Goal: Navigation & Orientation: Find specific page/section

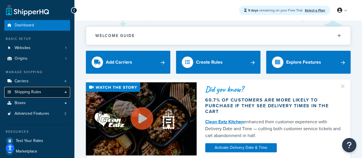
click at [33, 91] on span "Shipping Rules" at bounding box center [28, 91] width 27 height 5
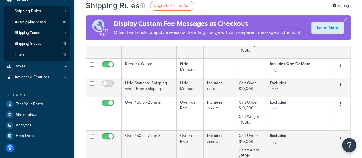
scroll to position [29, 0]
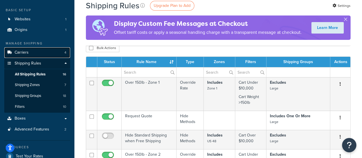
click at [29, 52] on link "Carriers 4" at bounding box center [37, 52] width 66 height 11
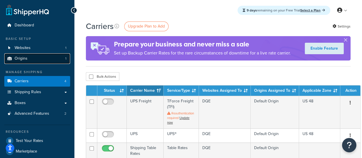
click at [27, 61] on span "Origins" at bounding box center [21, 58] width 13 height 5
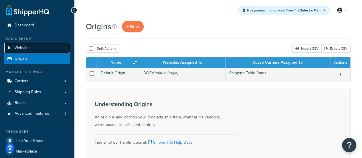
click at [30, 49] on span "Websites" at bounding box center [23, 47] width 16 height 5
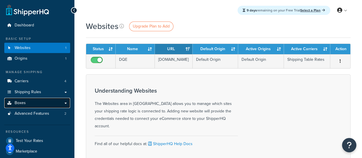
click at [30, 103] on link "Boxes" at bounding box center [37, 102] width 66 height 11
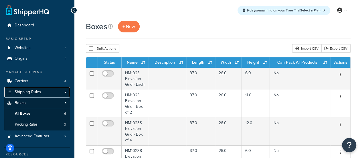
click at [33, 91] on span "Shipping Rules" at bounding box center [28, 91] width 27 height 5
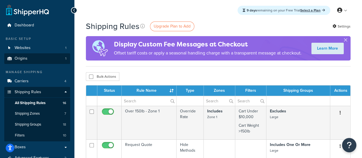
scroll to position [29, 0]
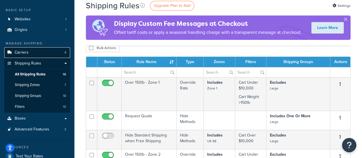
click at [43, 53] on link "Carriers 4" at bounding box center [37, 52] width 66 height 11
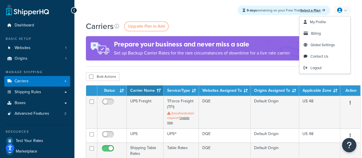
click at [342, 13] on link at bounding box center [342, 10] width 16 height 9
click at [322, 21] on span "My Profile" at bounding box center [318, 21] width 16 height 5
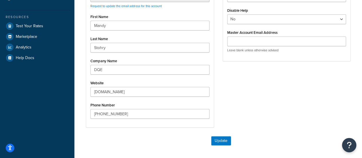
scroll to position [29, 0]
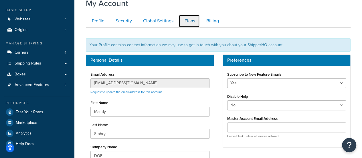
click at [193, 21] on link "Plans" at bounding box center [188, 21] width 21 height 13
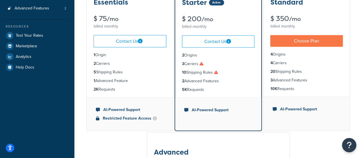
scroll to position [27, 0]
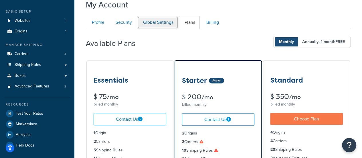
click at [169, 22] on link "Global Settings" at bounding box center [157, 22] width 41 height 13
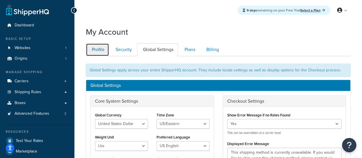
click at [97, 50] on link "Profile" at bounding box center [97, 49] width 23 height 13
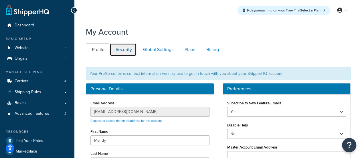
click at [129, 46] on link "Security" at bounding box center [122, 49] width 27 height 13
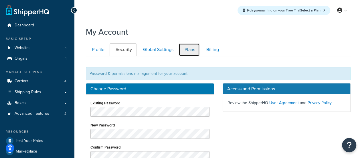
click at [190, 51] on link "Plans" at bounding box center [188, 49] width 21 height 13
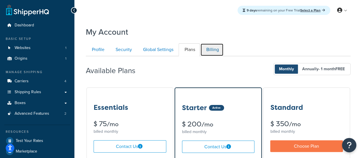
click at [208, 47] on link "Billing" at bounding box center [211, 49] width 23 height 13
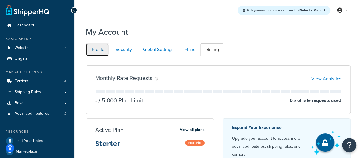
click at [100, 50] on link "Profile" at bounding box center [97, 49] width 23 height 13
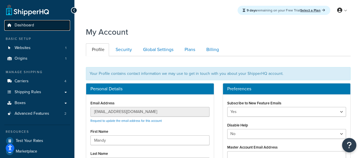
click at [43, 27] on link "Dashboard" at bounding box center [37, 25] width 66 height 11
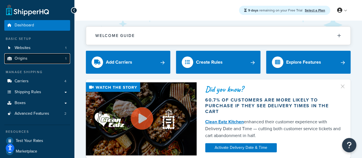
click at [57, 57] on link "Origins 1" at bounding box center [37, 58] width 66 height 11
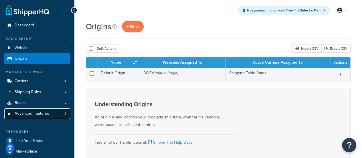
click at [38, 114] on span "Advanced Features" at bounding box center [32, 113] width 35 height 5
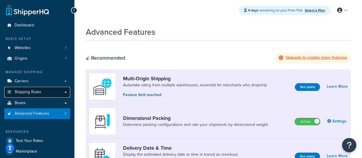
click at [35, 93] on span "Shipping Rules" at bounding box center [28, 91] width 27 height 5
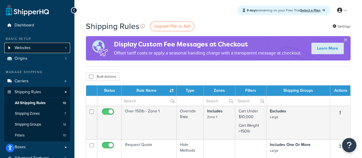
click at [42, 49] on link "Websites 1" at bounding box center [37, 48] width 66 height 11
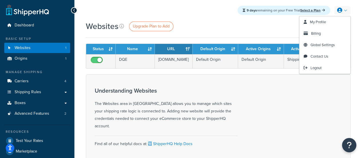
click at [344, 11] on link at bounding box center [342, 10] width 16 height 9
click at [321, 27] on link "My Profile" at bounding box center [324, 21] width 51 height 11
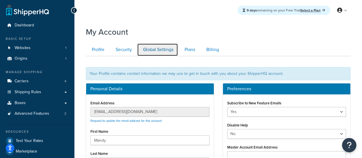
click at [164, 50] on link "Global Settings" at bounding box center [157, 49] width 41 height 13
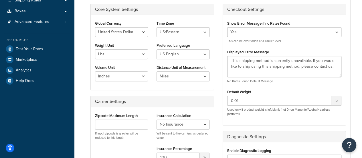
scroll to position [141, 0]
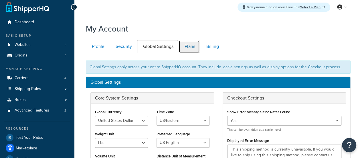
click at [192, 47] on link "Plans" at bounding box center [188, 46] width 21 height 13
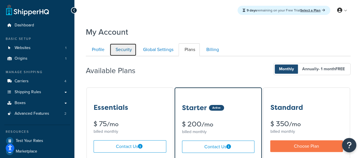
click at [129, 51] on link "Security" at bounding box center [122, 49] width 27 height 13
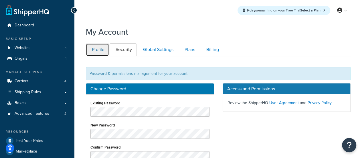
click at [94, 48] on link "Profile" at bounding box center [97, 49] width 23 height 13
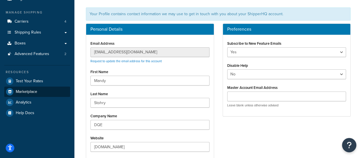
scroll to position [23, 0]
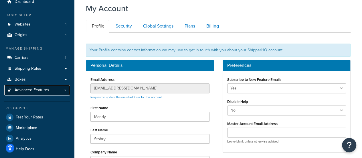
click at [38, 92] on span "Advanced Features" at bounding box center [32, 89] width 35 height 5
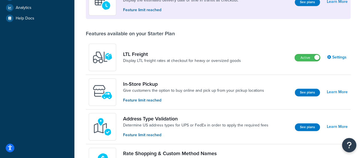
scroll to position [152, 0]
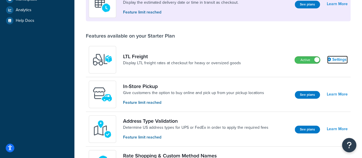
click at [336, 58] on link "Settings" at bounding box center [337, 59] width 21 height 8
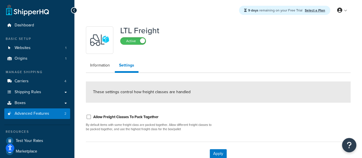
scroll to position [35, 0]
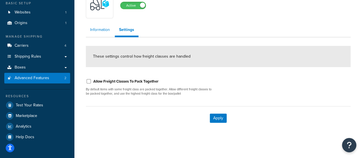
click at [106, 27] on link "Information" at bounding box center [100, 29] width 28 height 11
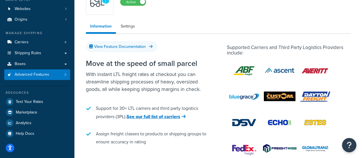
scroll to position [35, 0]
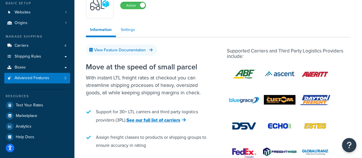
click at [130, 29] on link "Settings" at bounding box center [127, 29] width 23 height 11
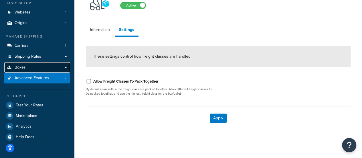
click at [35, 67] on link "Boxes" at bounding box center [37, 67] width 66 height 11
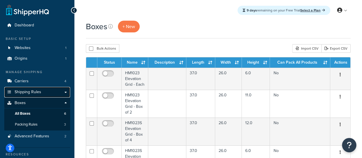
click at [37, 87] on link "Shipping Rules" at bounding box center [37, 92] width 66 height 11
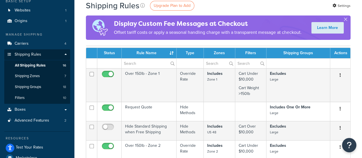
scroll to position [29, 0]
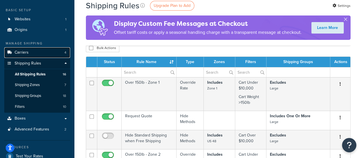
click at [26, 54] on span "Carriers" at bounding box center [22, 52] width 14 height 5
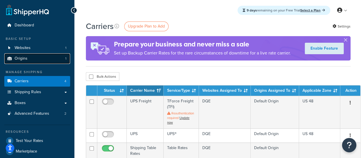
click at [43, 59] on link "Origins 1" at bounding box center [37, 58] width 66 height 11
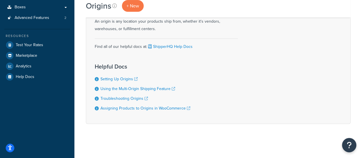
scroll to position [96, 0]
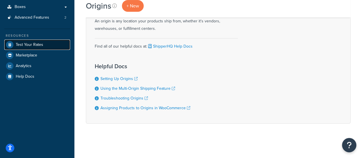
click at [40, 45] on span "Test Your Rates" at bounding box center [29, 44] width 27 height 5
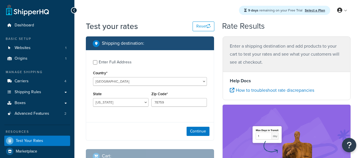
select select "[GEOGRAPHIC_DATA]"
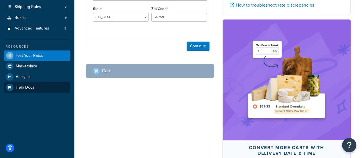
scroll to position [86, 0]
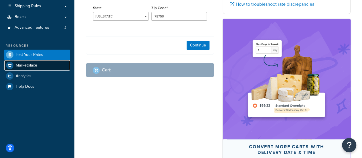
click at [43, 61] on link "Marketplace" at bounding box center [37, 65] width 66 height 10
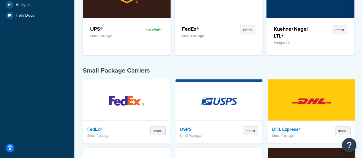
scroll to position [86, 0]
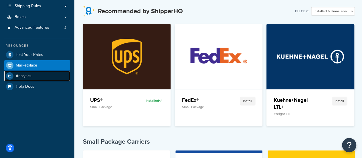
click at [41, 77] on link "Analytics" at bounding box center [37, 76] width 66 height 10
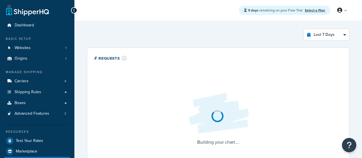
select select "last_7_days"
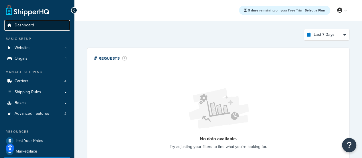
click at [32, 27] on span "Dashboard" at bounding box center [24, 25] width 19 height 5
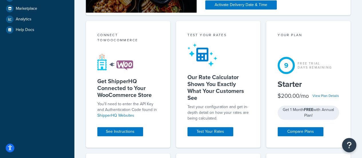
scroll to position [29, 0]
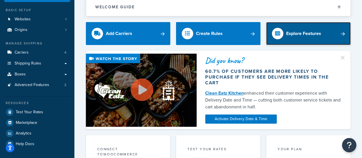
click at [326, 36] on link "Explore Features" at bounding box center [308, 33] width 84 height 23
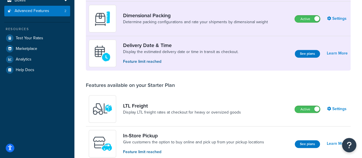
scroll to position [123, 0]
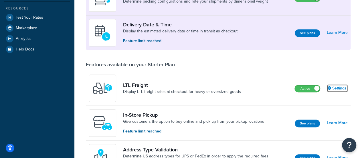
click at [334, 88] on link "Settings" at bounding box center [337, 88] width 21 height 8
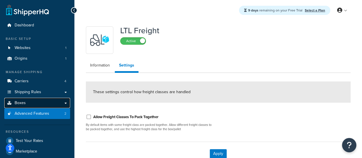
click at [32, 101] on link "Boxes" at bounding box center [37, 102] width 66 height 11
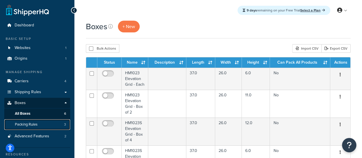
click at [31, 124] on span "Packing Rules" at bounding box center [26, 124] width 23 height 5
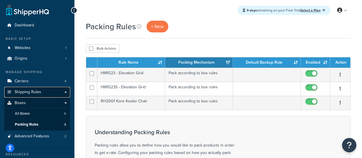
click at [34, 93] on span "Shipping Rules" at bounding box center [28, 91] width 27 height 5
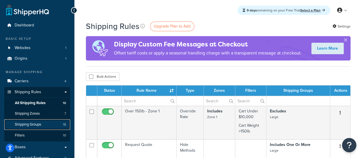
click at [46, 122] on link "Shipping Groups 18" at bounding box center [37, 124] width 66 height 11
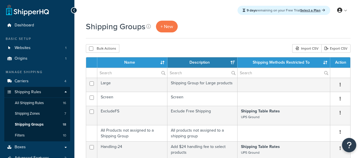
select select "15"
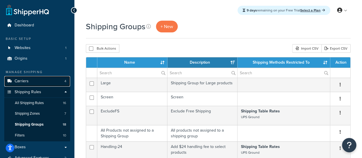
click at [25, 80] on span "Carriers" at bounding box center [22, 81] width 14 height 5
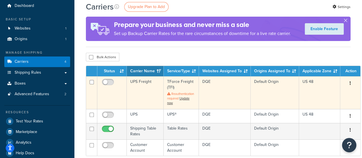
scroll to position [29, 0]
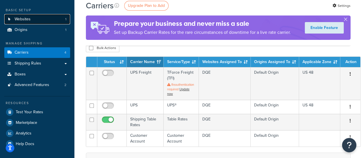
click at [36, 17] on link "Websites 1" at bounding box center [37, 19] width 66 height 11
